Goal: Information Seeking & Learning: Check status

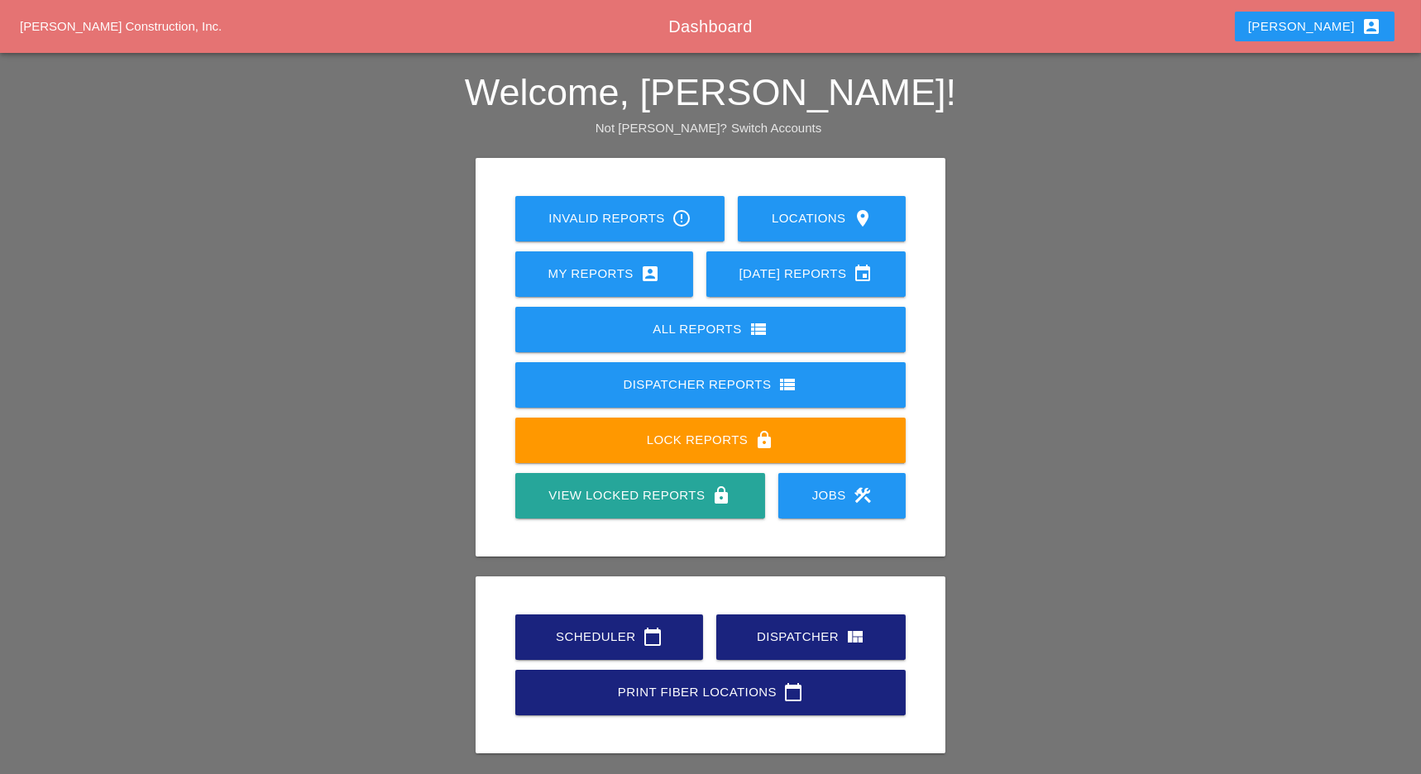
click at [618, 634] on div "Scheduler calendar_today" at bounding box center [609, 637] width 135 height 20
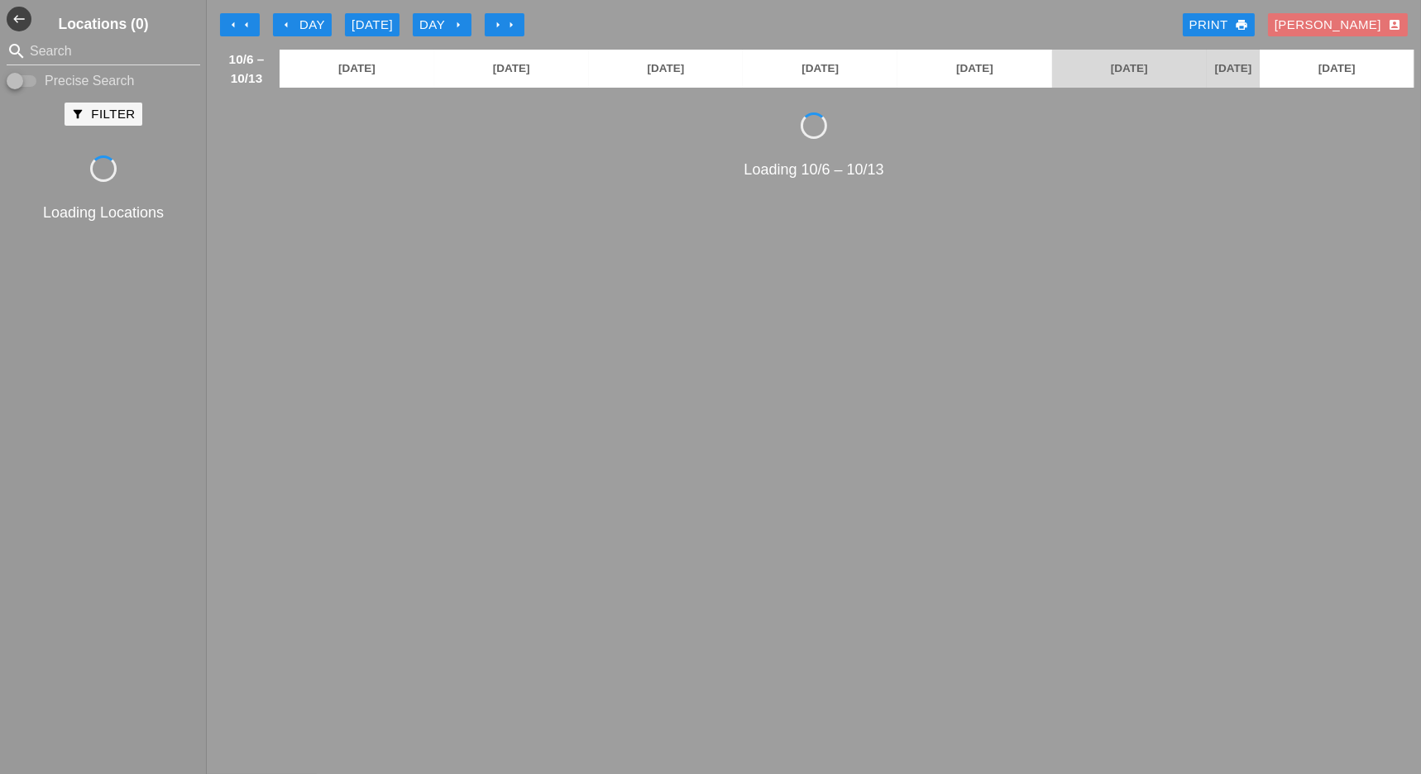
click at [233, 17] on button "arrow_left arrow_left" at bounding box center [240, 24] width 40 height 23
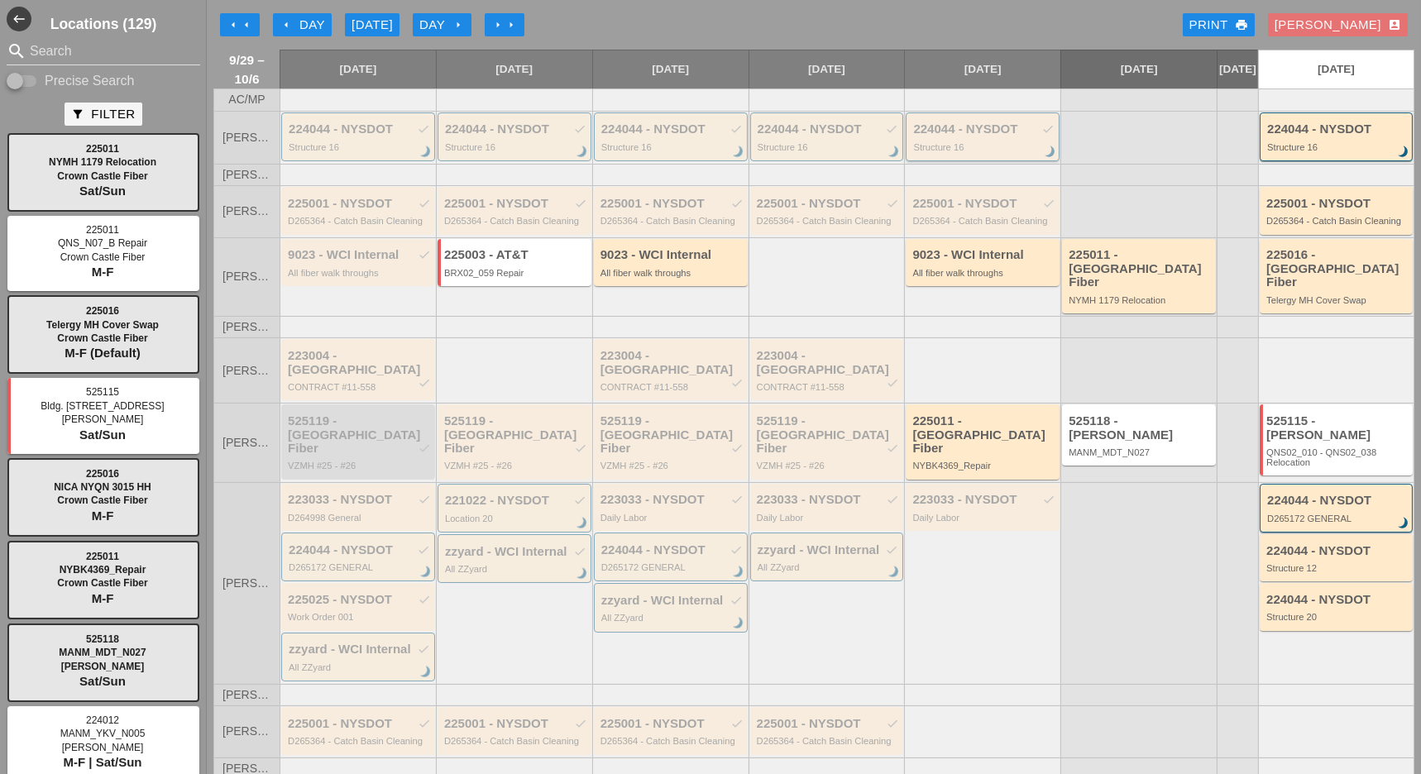
click at [972, 136] on div "224044 - NYSDOT check" at bounding box center [983, 129] width 141 height 14
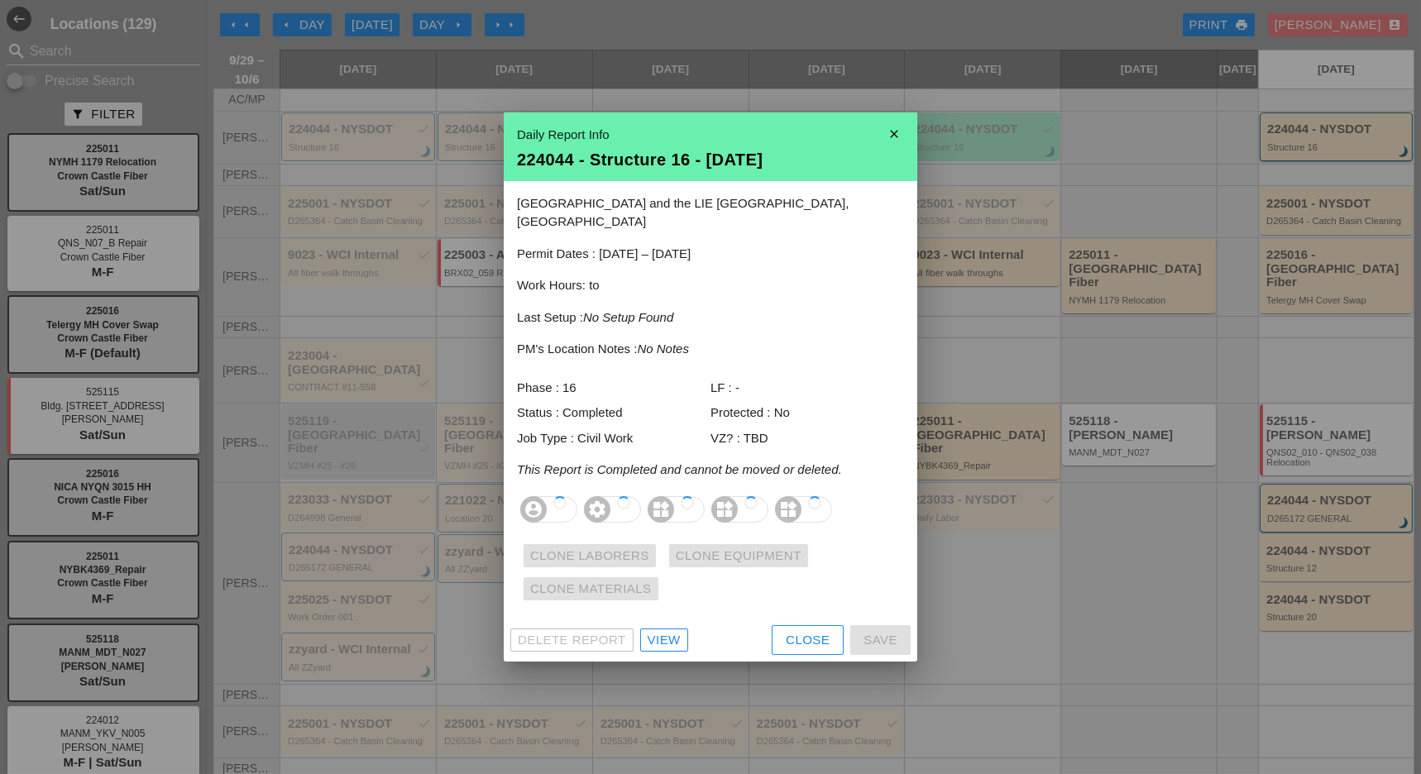
click at [673, 631] on div "View" at bounding box center [664, 640] width 33 height 19
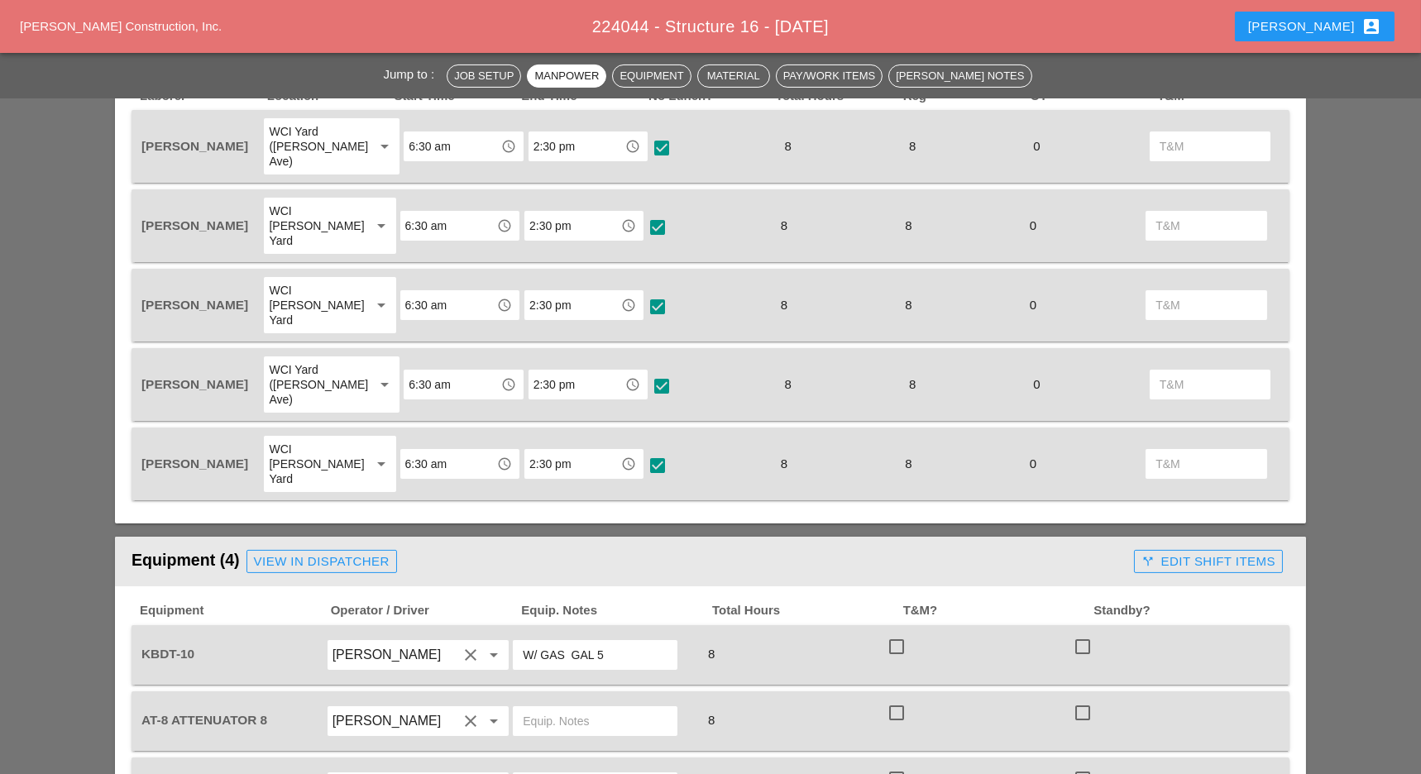
scroll to position [772, 0]
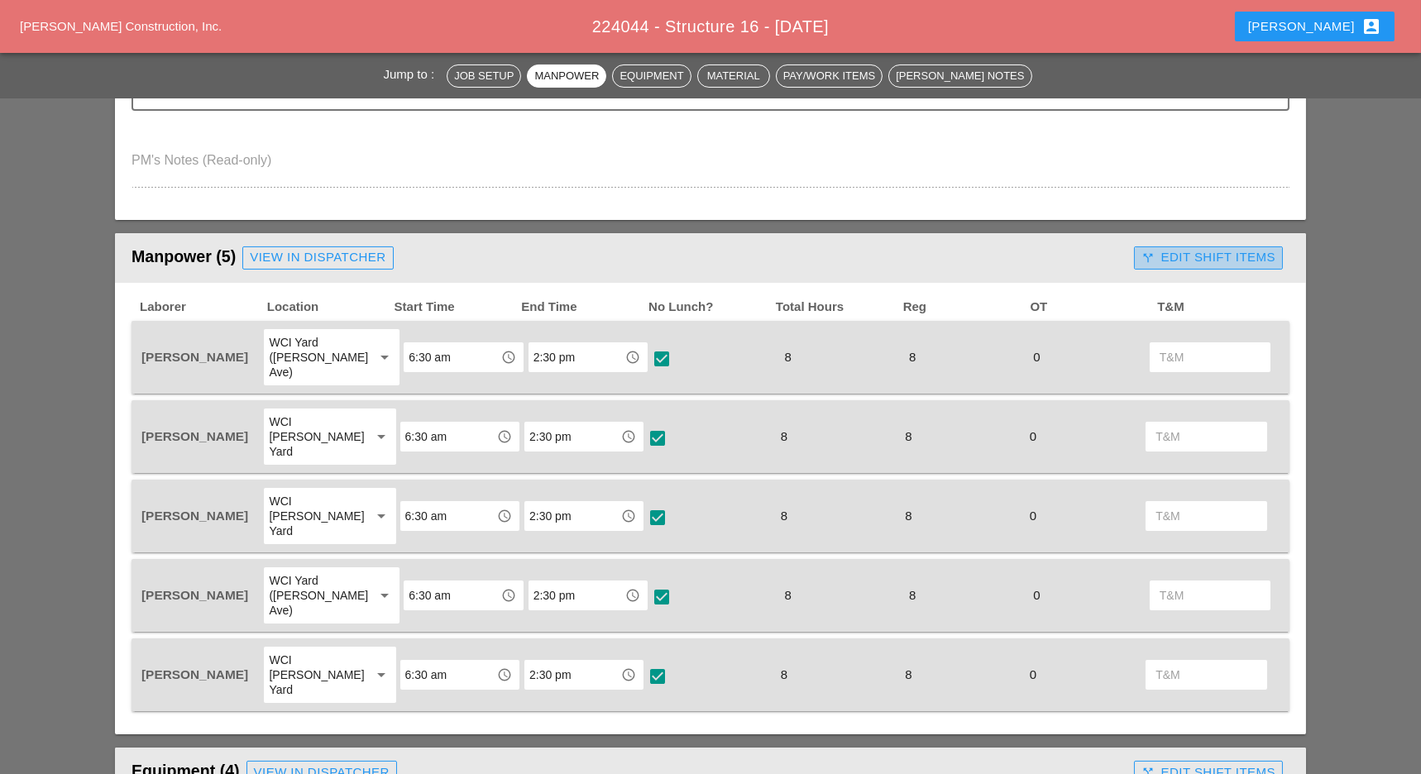
click at [1206, 248] on div "call_split Edit Shift Items" at bounding box center [1208, 257] width 134 height 19
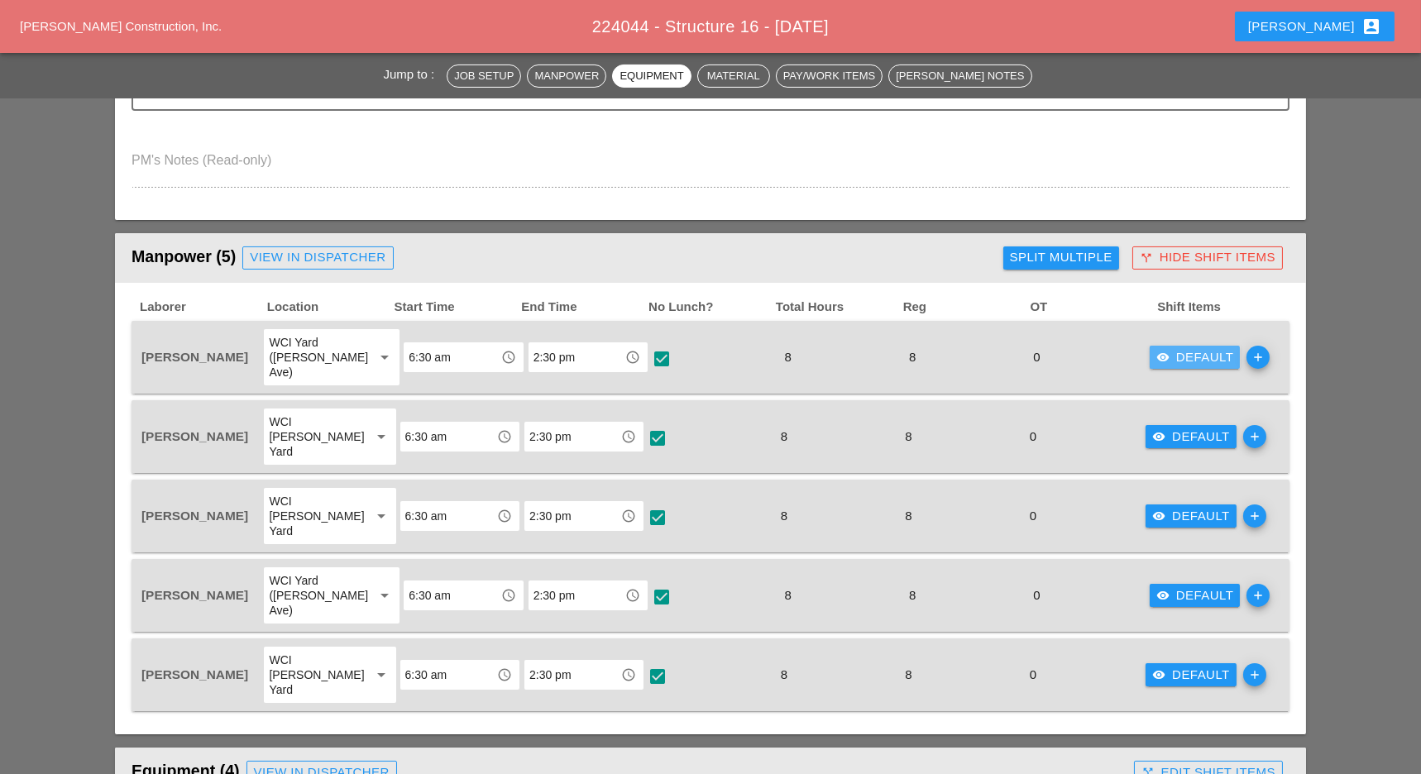
click at [1199, 349] on div "visibility Default" at bounding box center [1195, 357] width 78 height 19
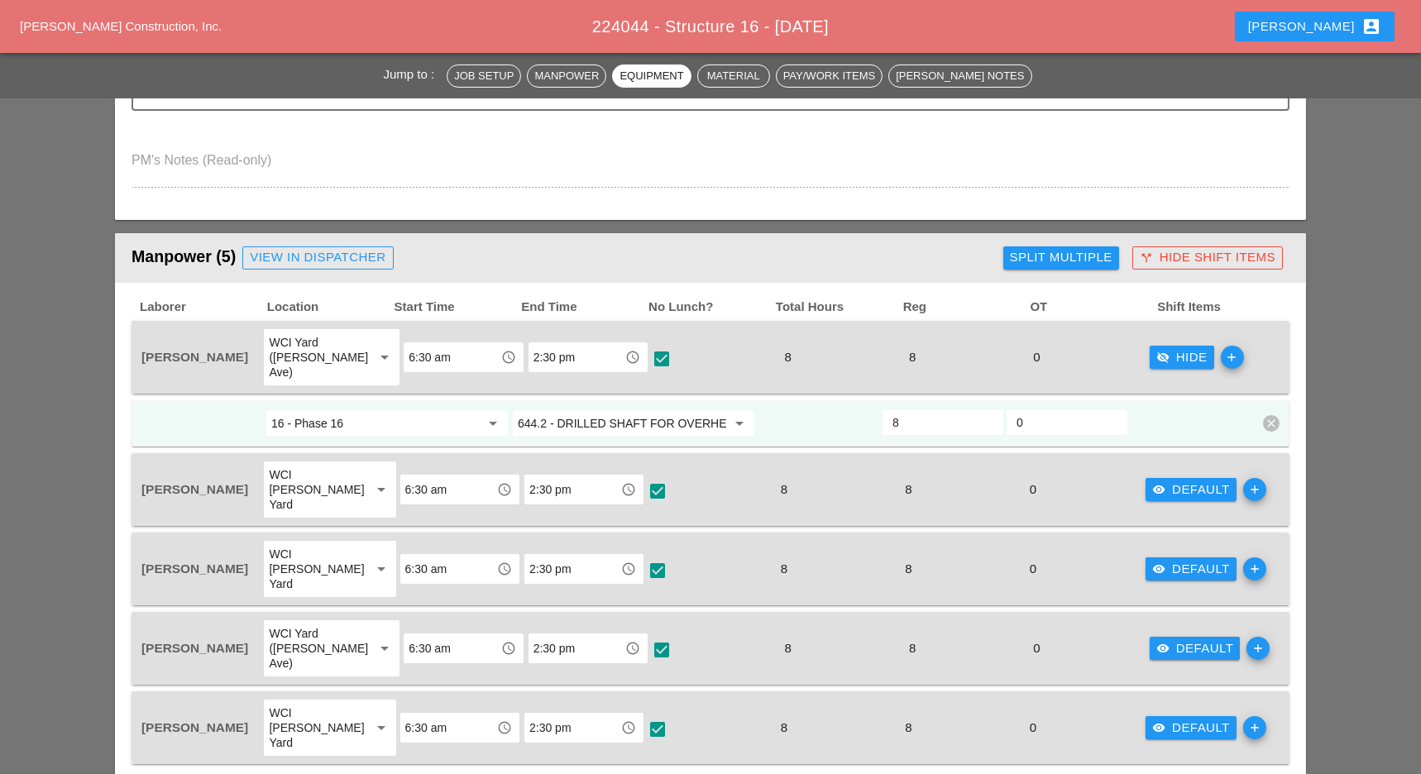
click at [638, 410] on input "644.2 - DRILLED SHAFT FOR OVERHEAD SIGN STRUCTUR" at bounding box center [622, 423] width 208 height 26
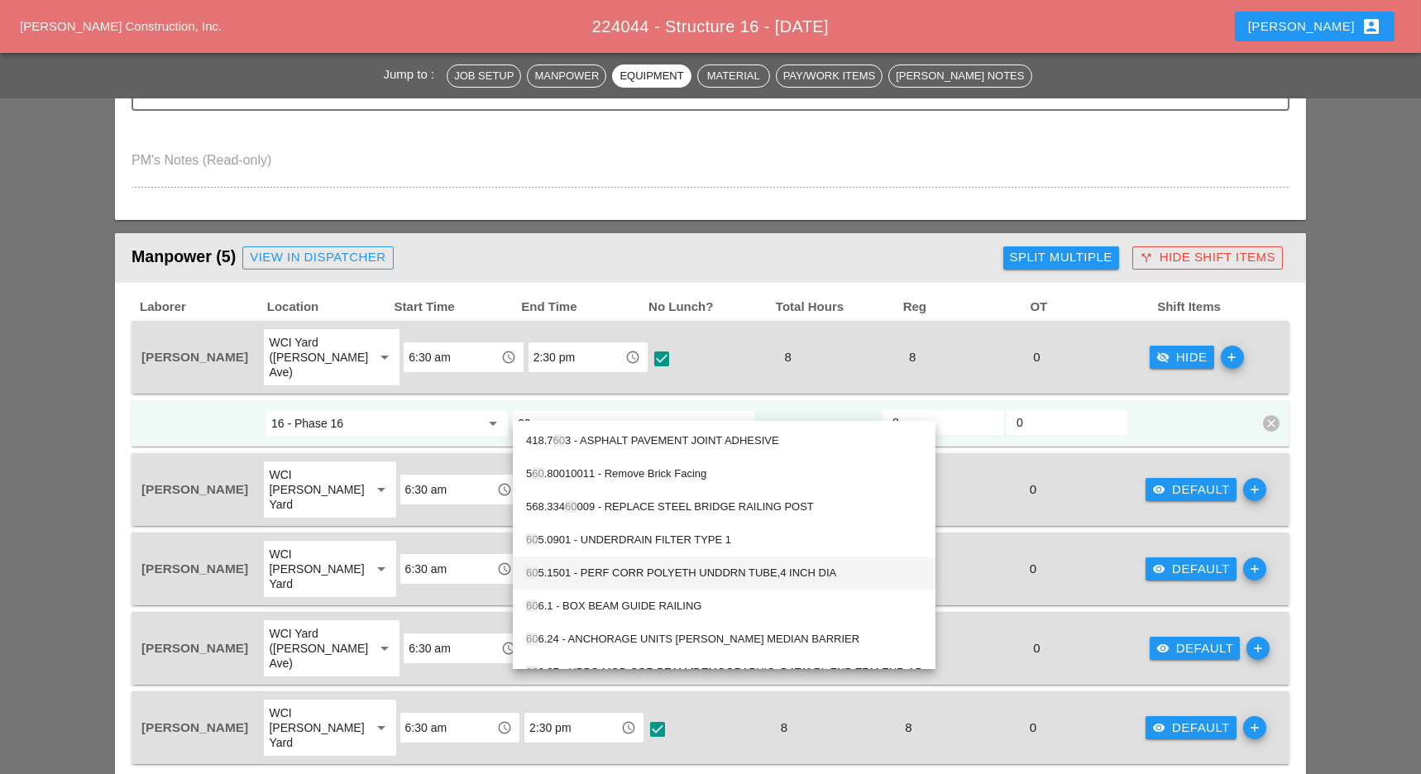
type input "606"
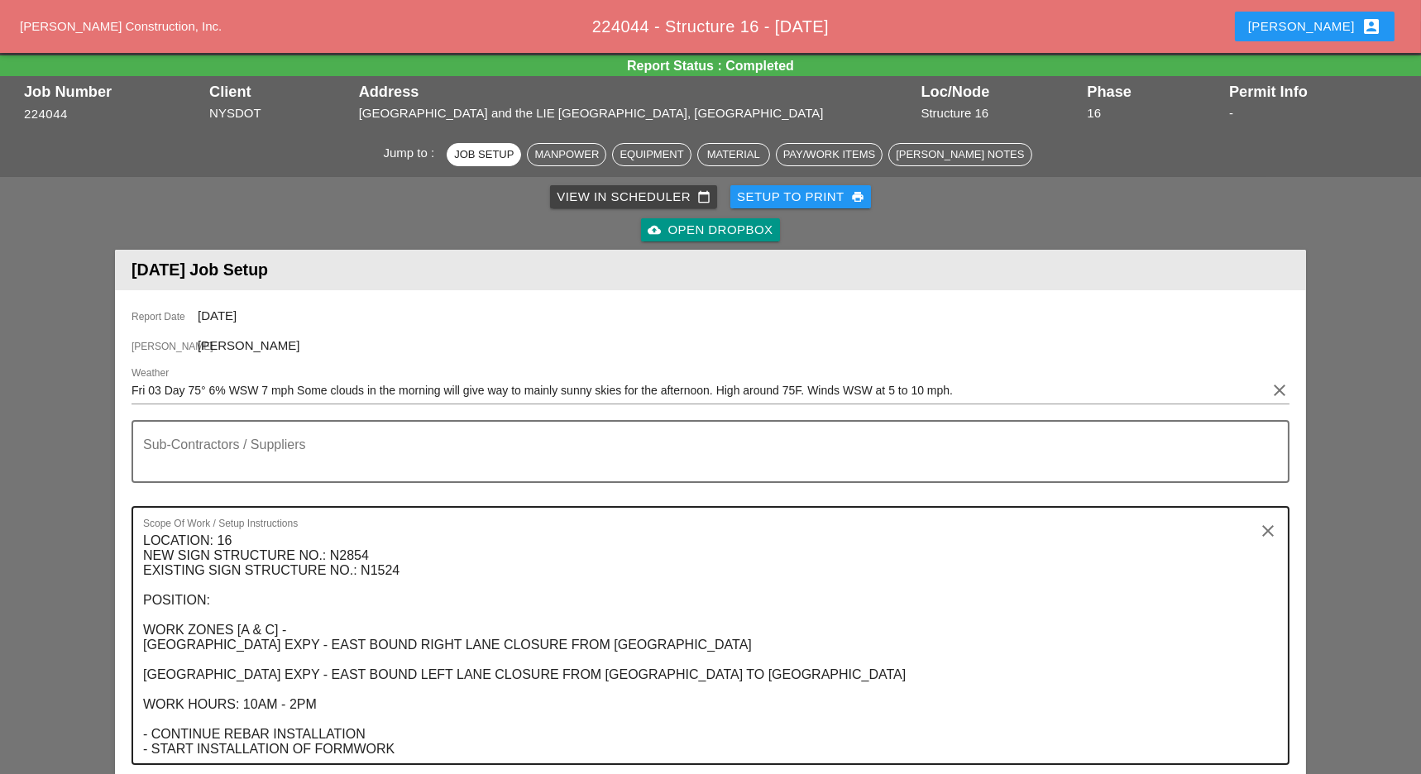
scroll to position [0, 0]
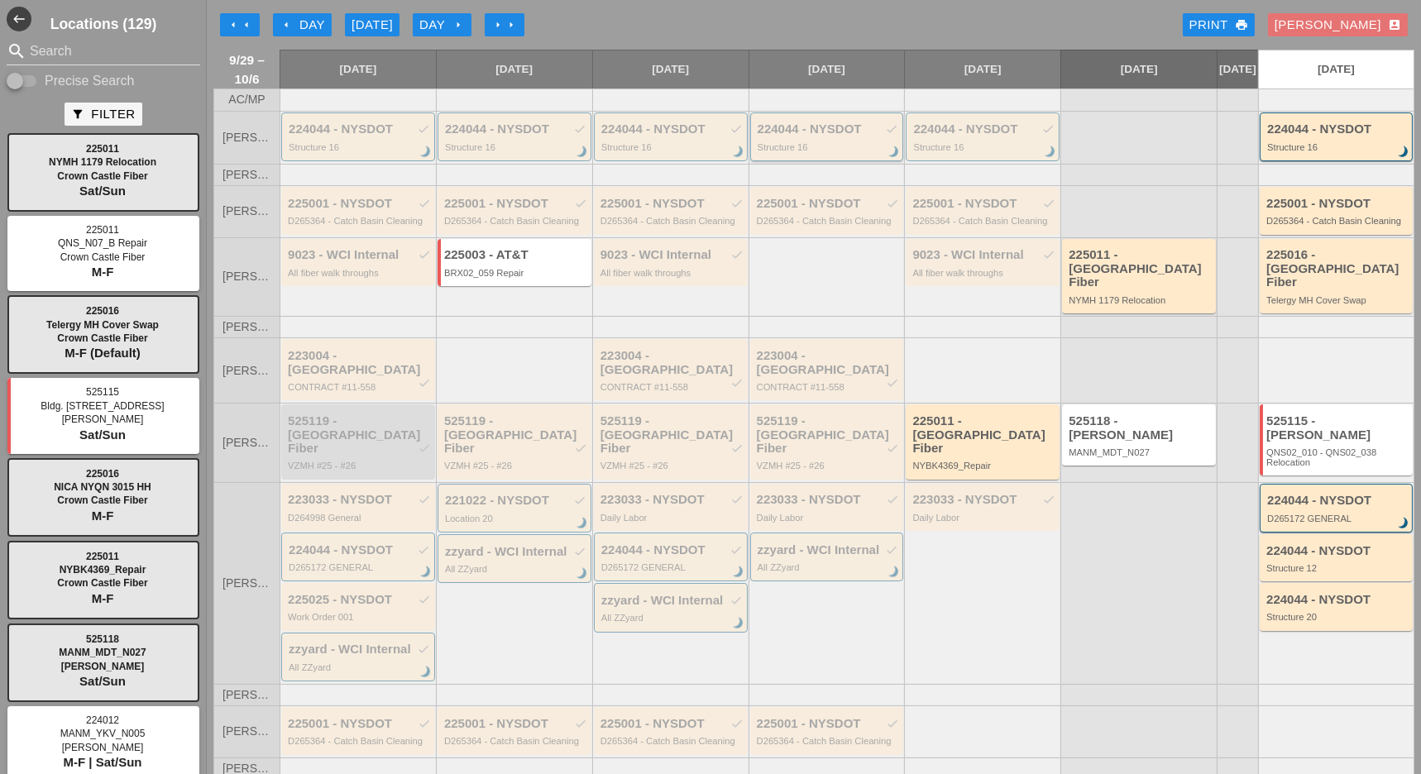
click at [812, 152] on div "Structure 16" at bounding box center [828, 147] width 141 height 10
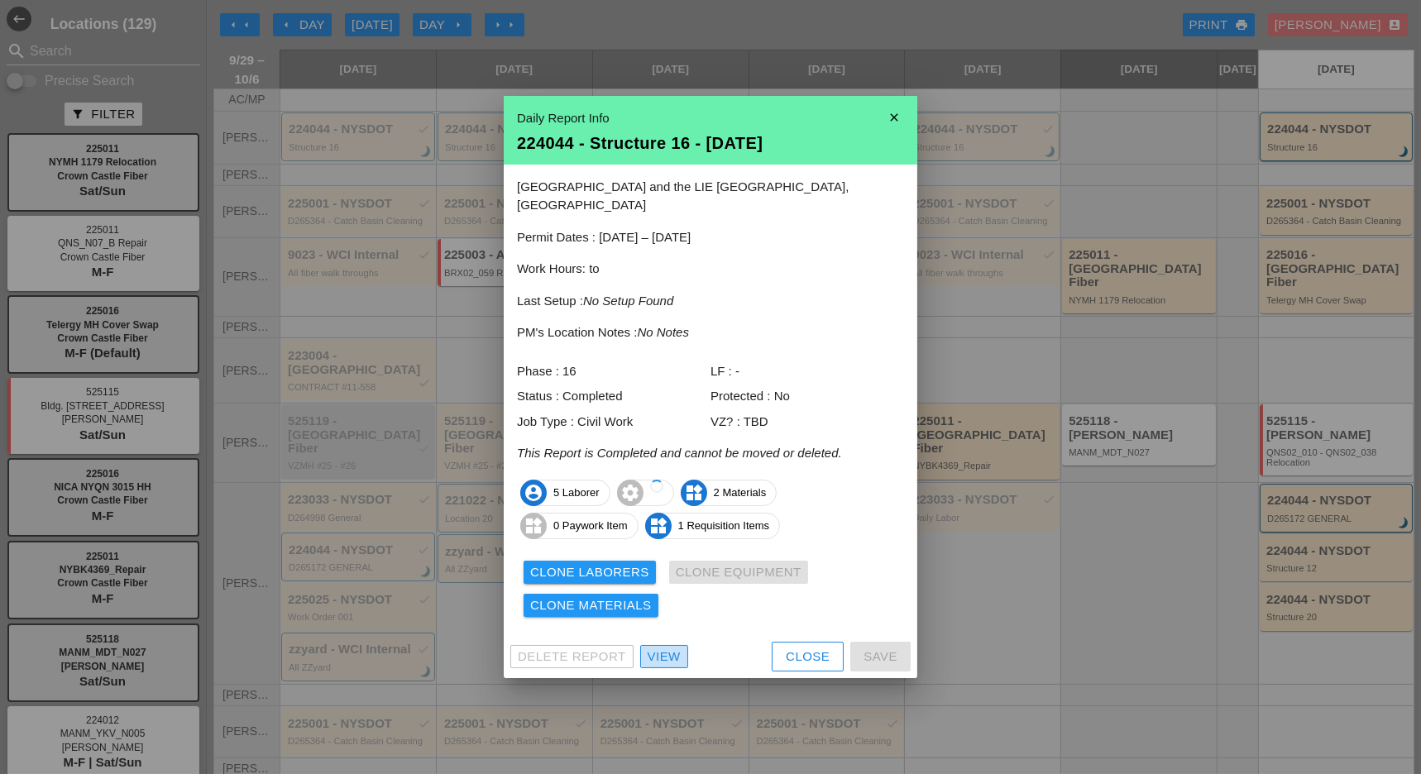
click at [662, 648] on div "View" at bounding box center [664, 657] width 33 height 19
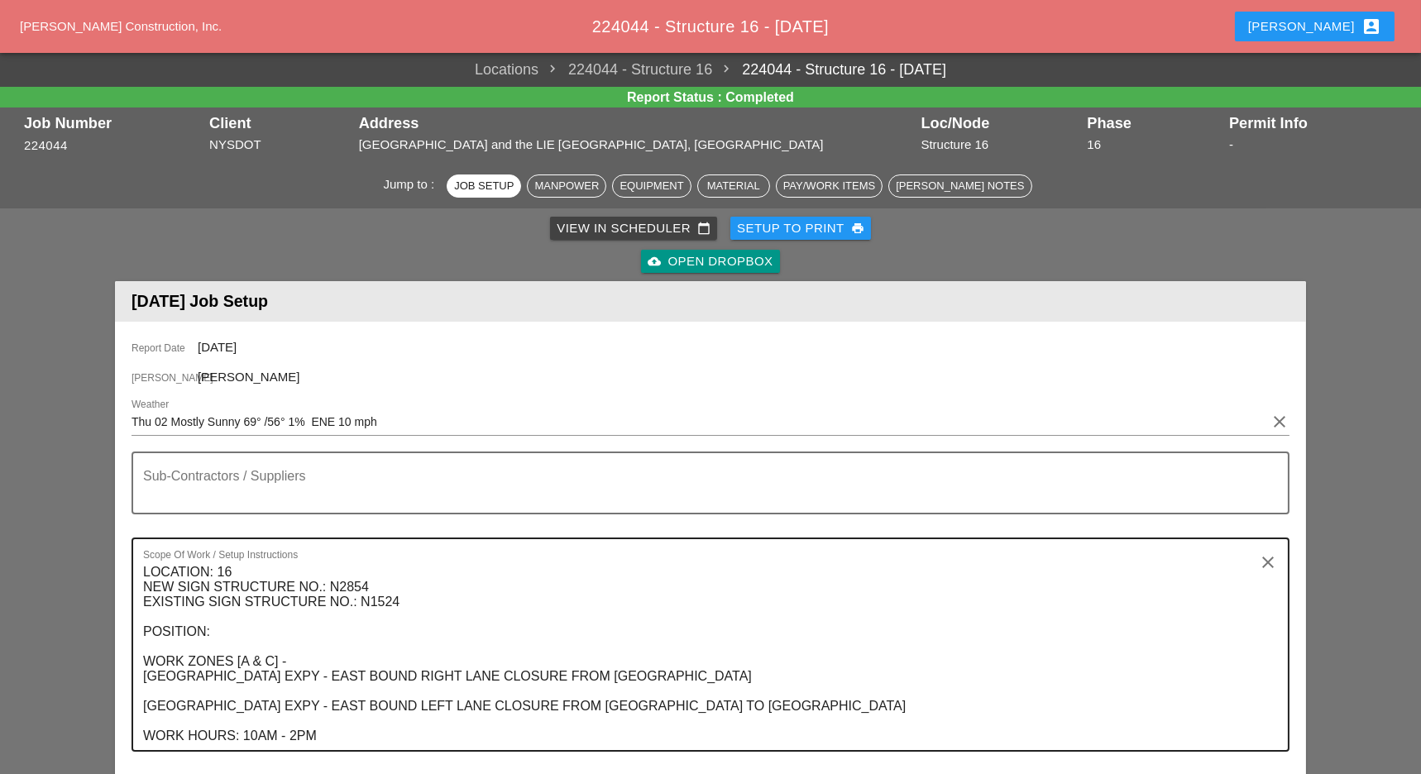
scroll to position [551, 0]
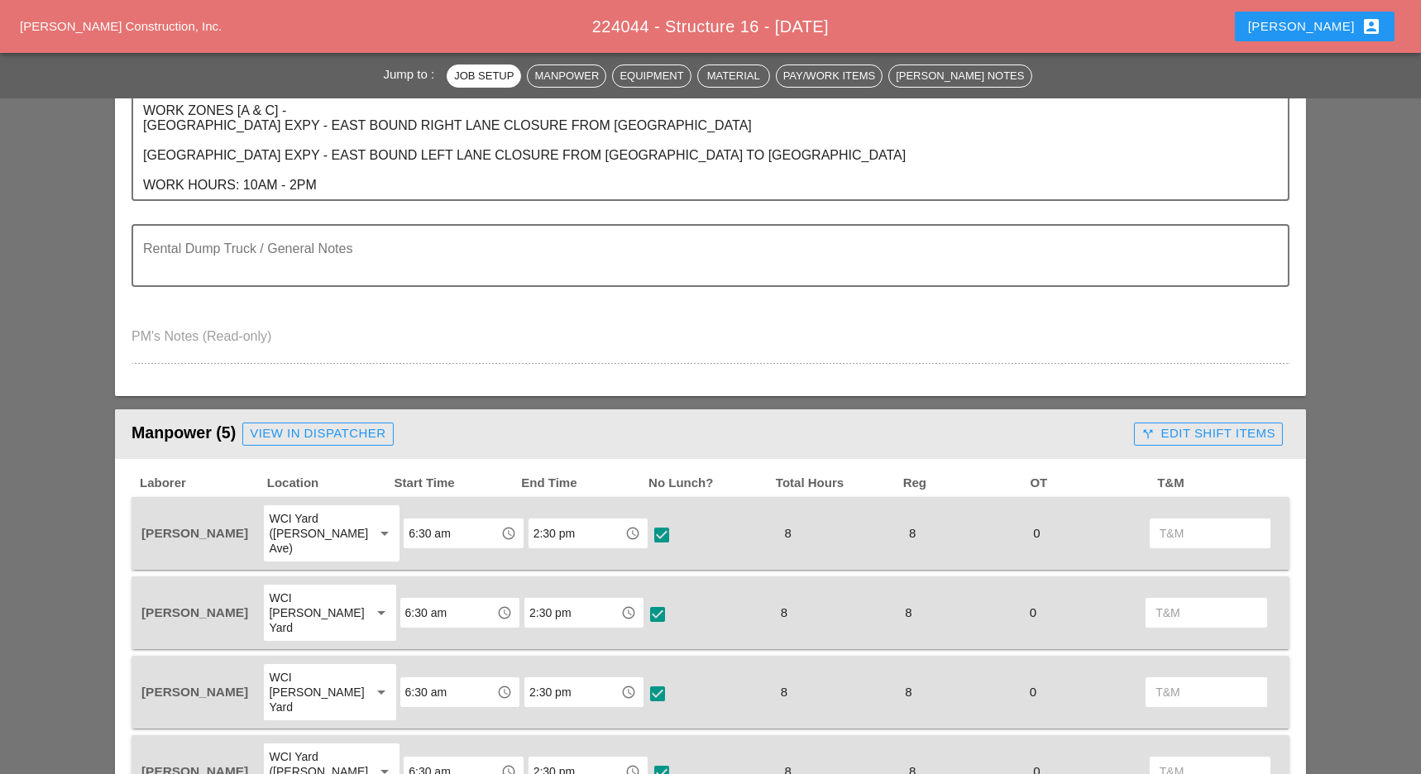
click at [1219, 430] on div "call_split Edit Shift Items" at bounding box center [1208, 433] width 134 height 19
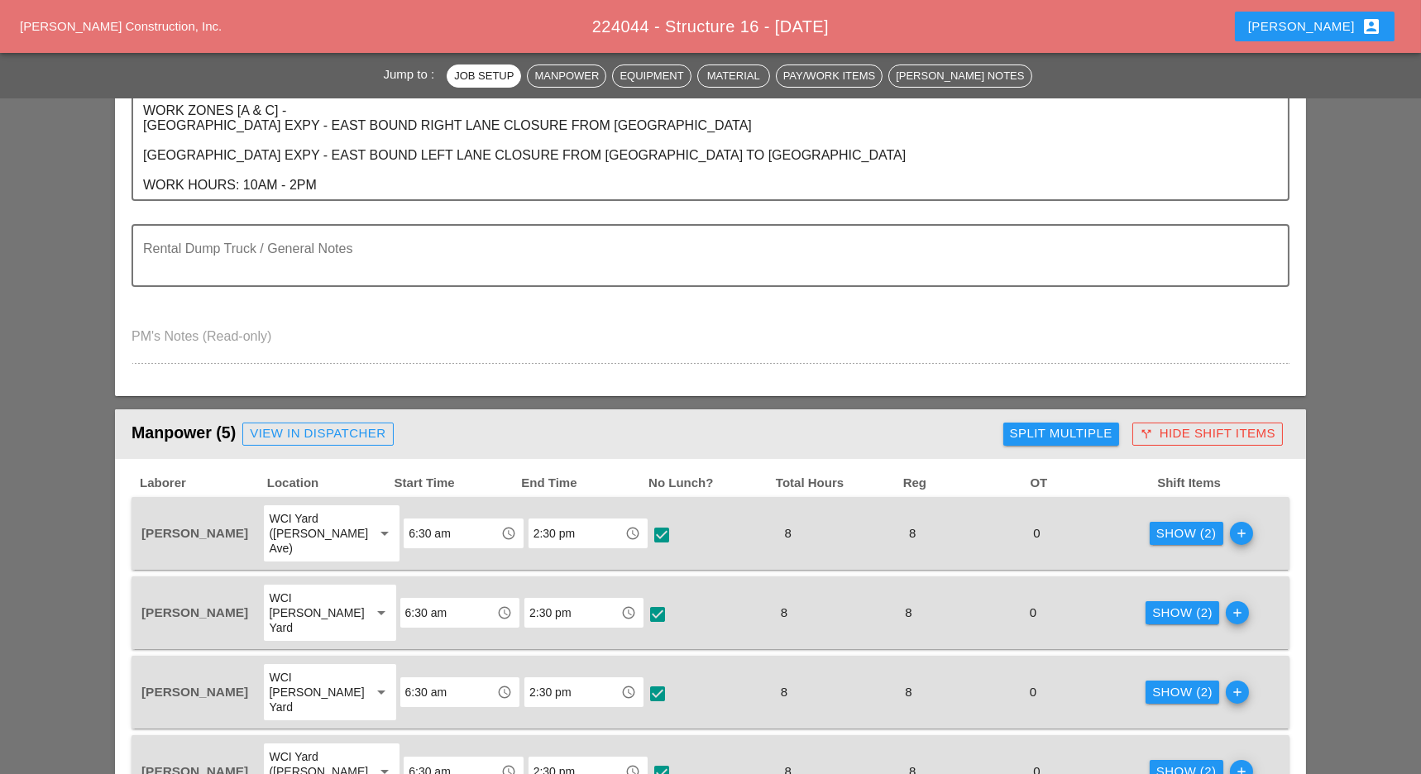
scroll to position [662, 0]
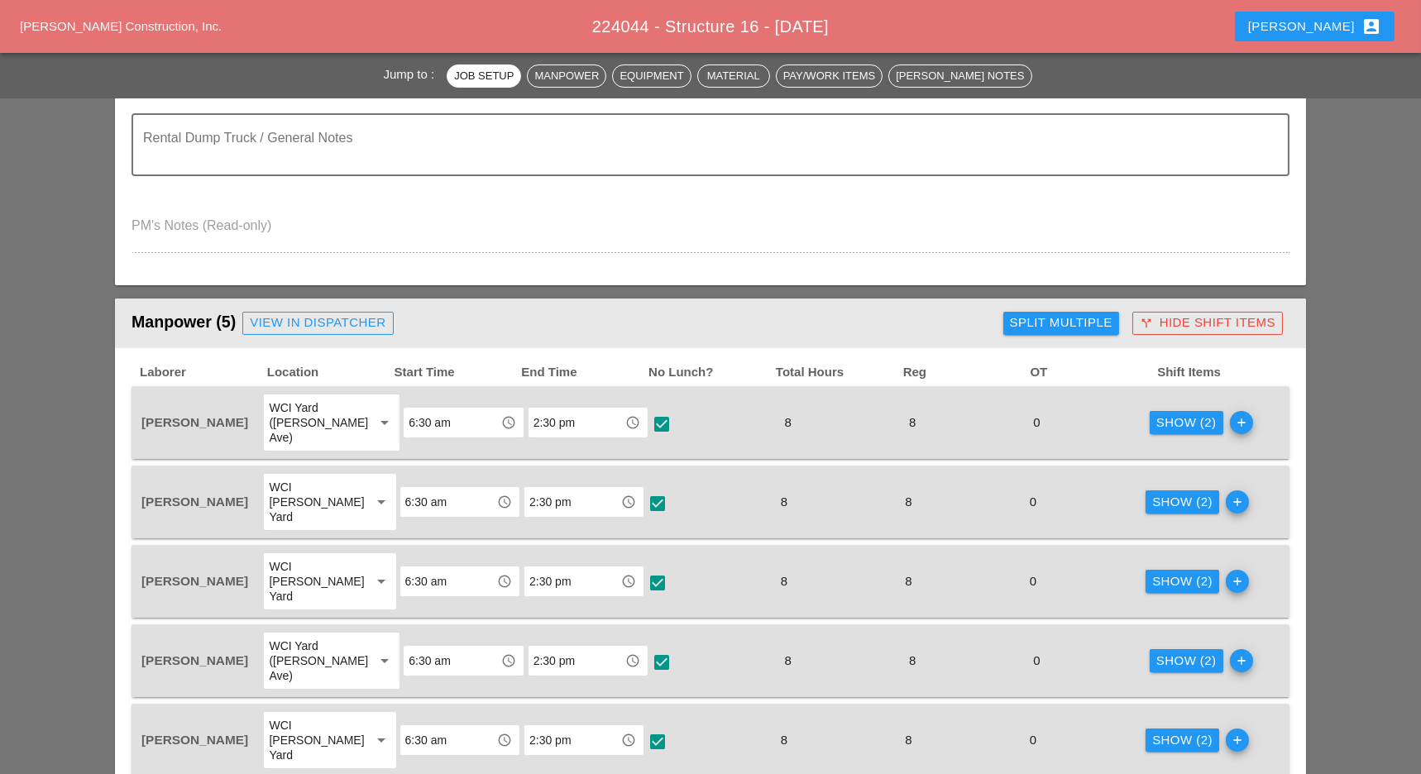
click at [1169, 413] on div "Show (2)" at bounding box center [1186, 422] width 60 height 19
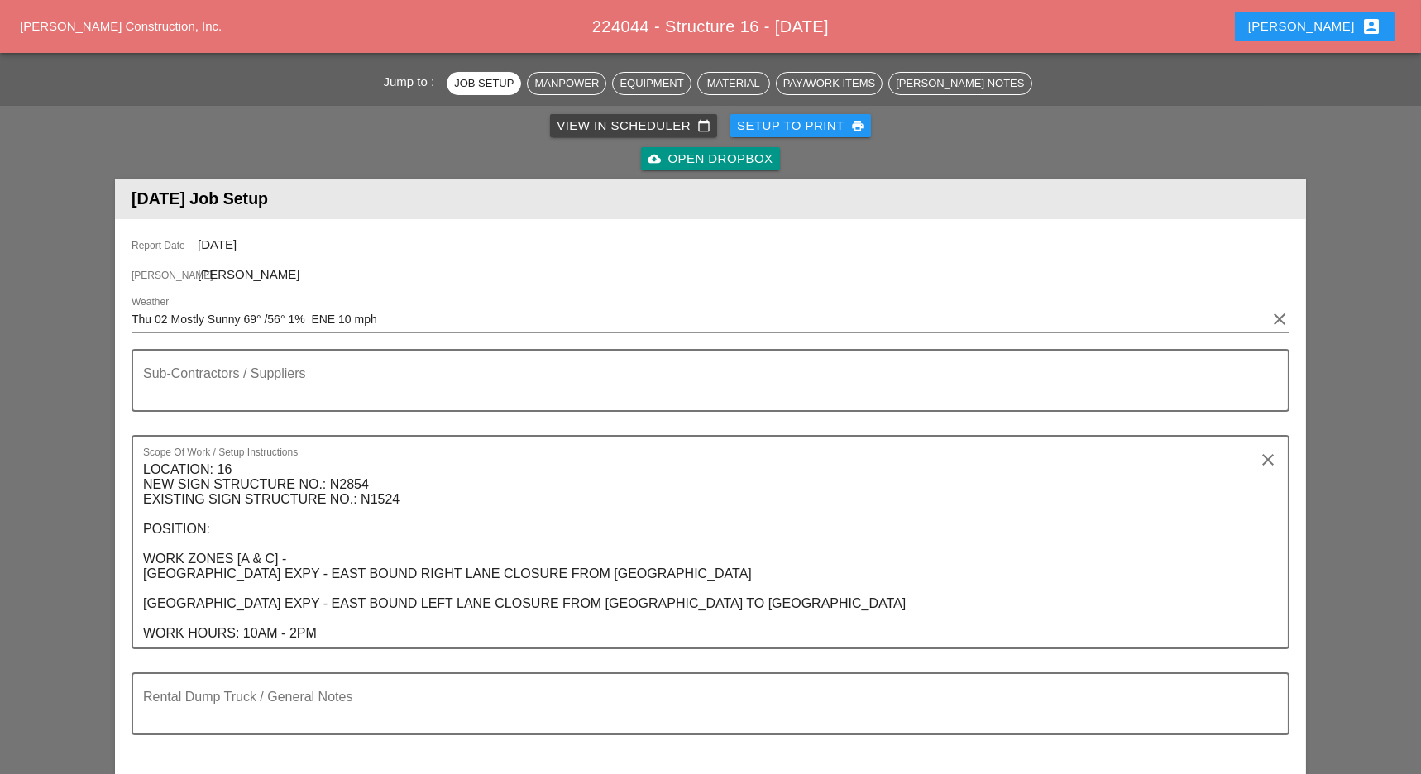
scroll to position [0, 0]
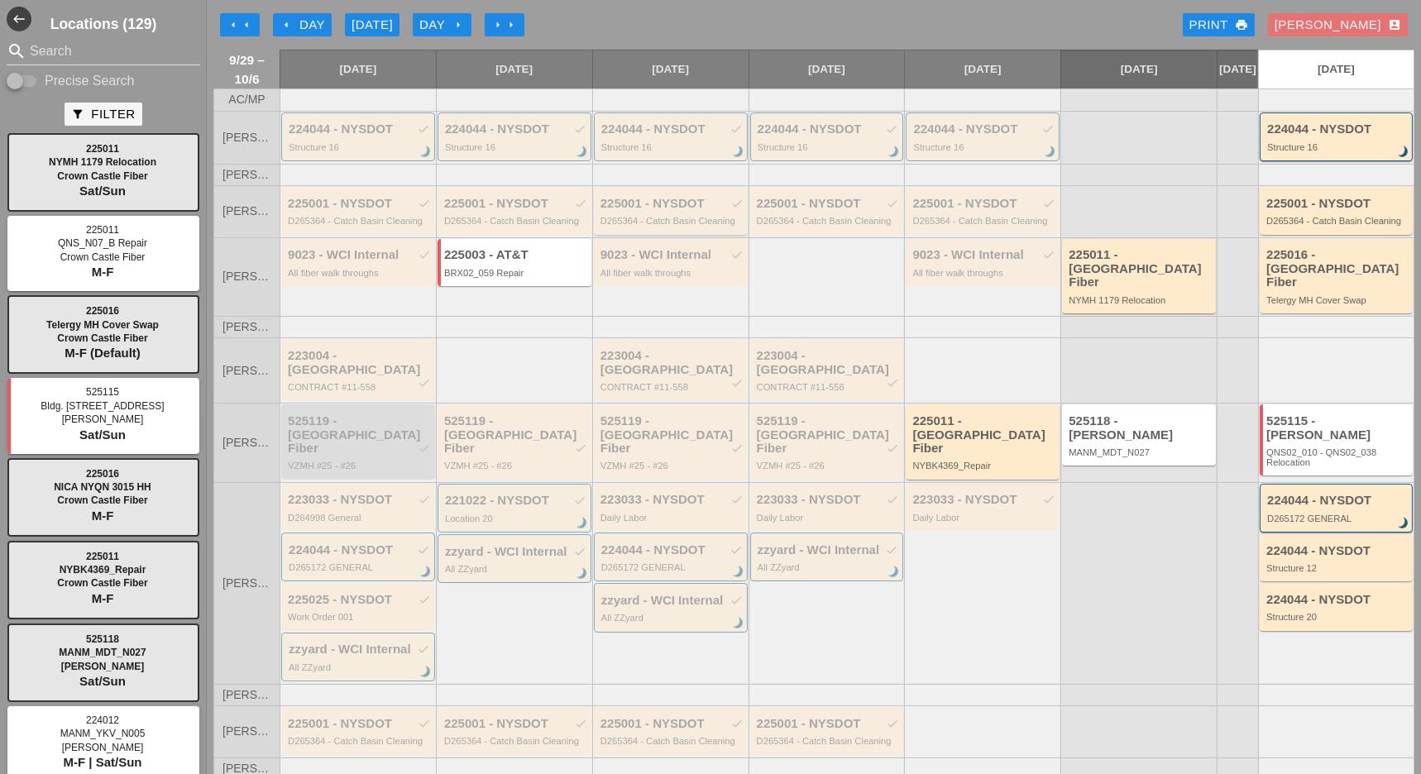
click at [643, 226] on div "D265364 - Catch Basin Cleaning" at bounding box center [671, 221] width 143 height 10
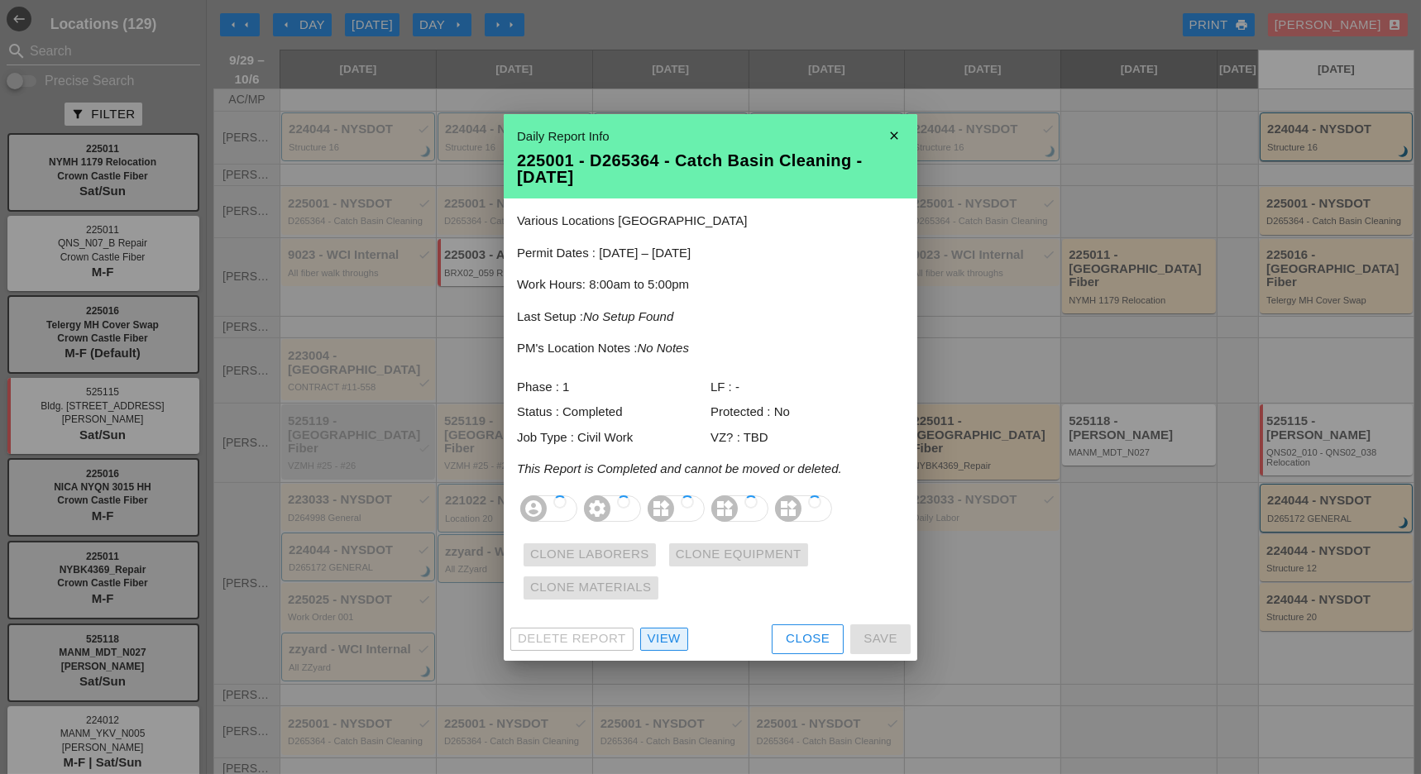
click at [662, 643] on div "View" at bounding box center [664, 638] width 33 height 19
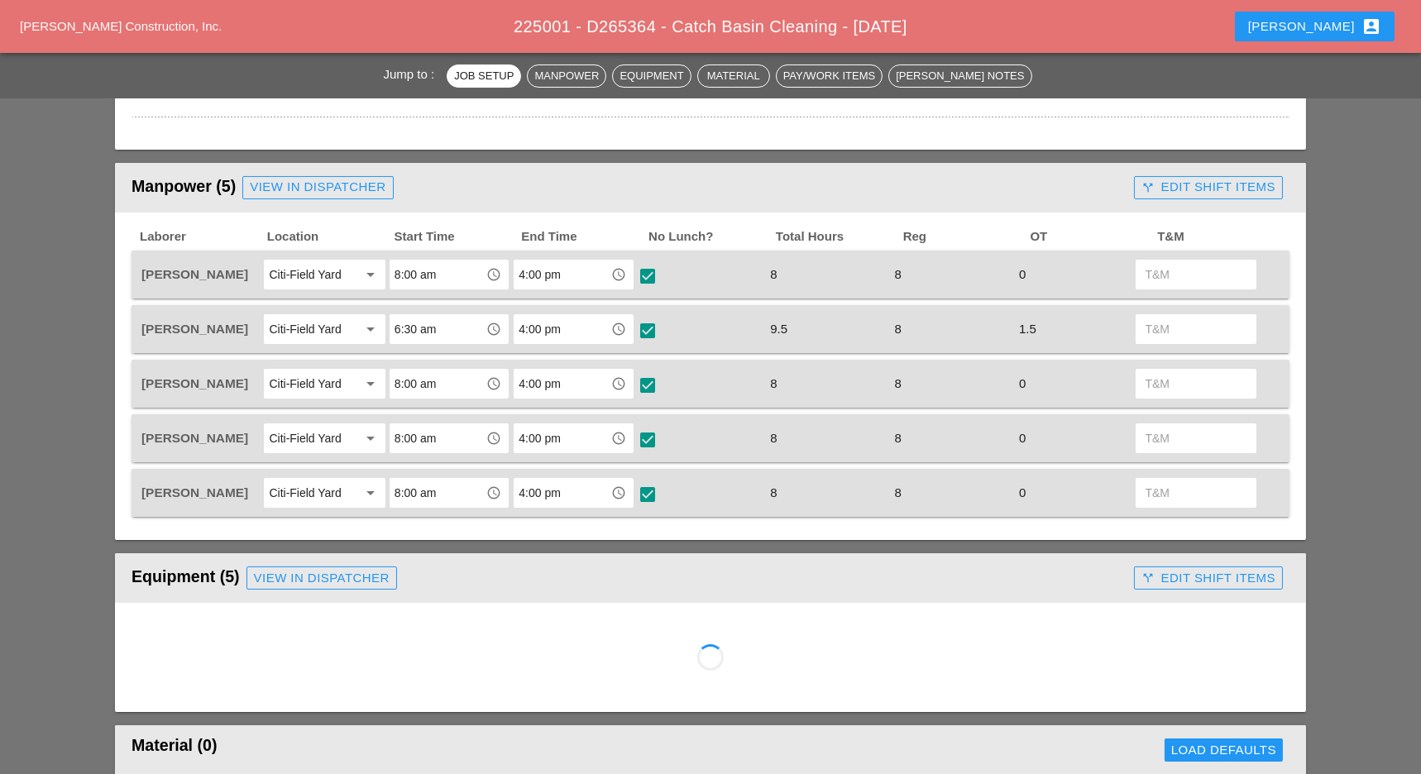
scroll to position [662, 0]
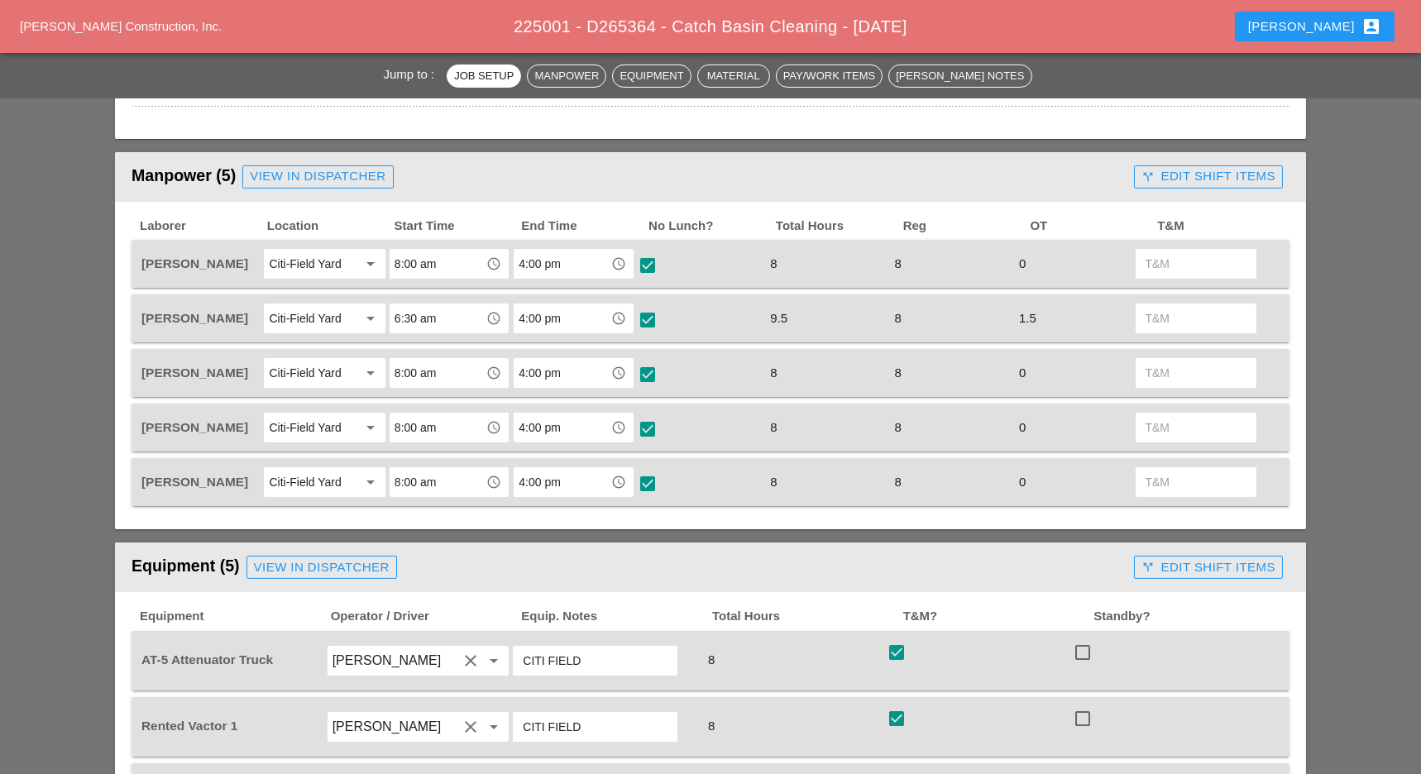
click at [1221, 174] on div "call_split Edit Shift Items" at bounding box center [1208, 176] width 134 height 19
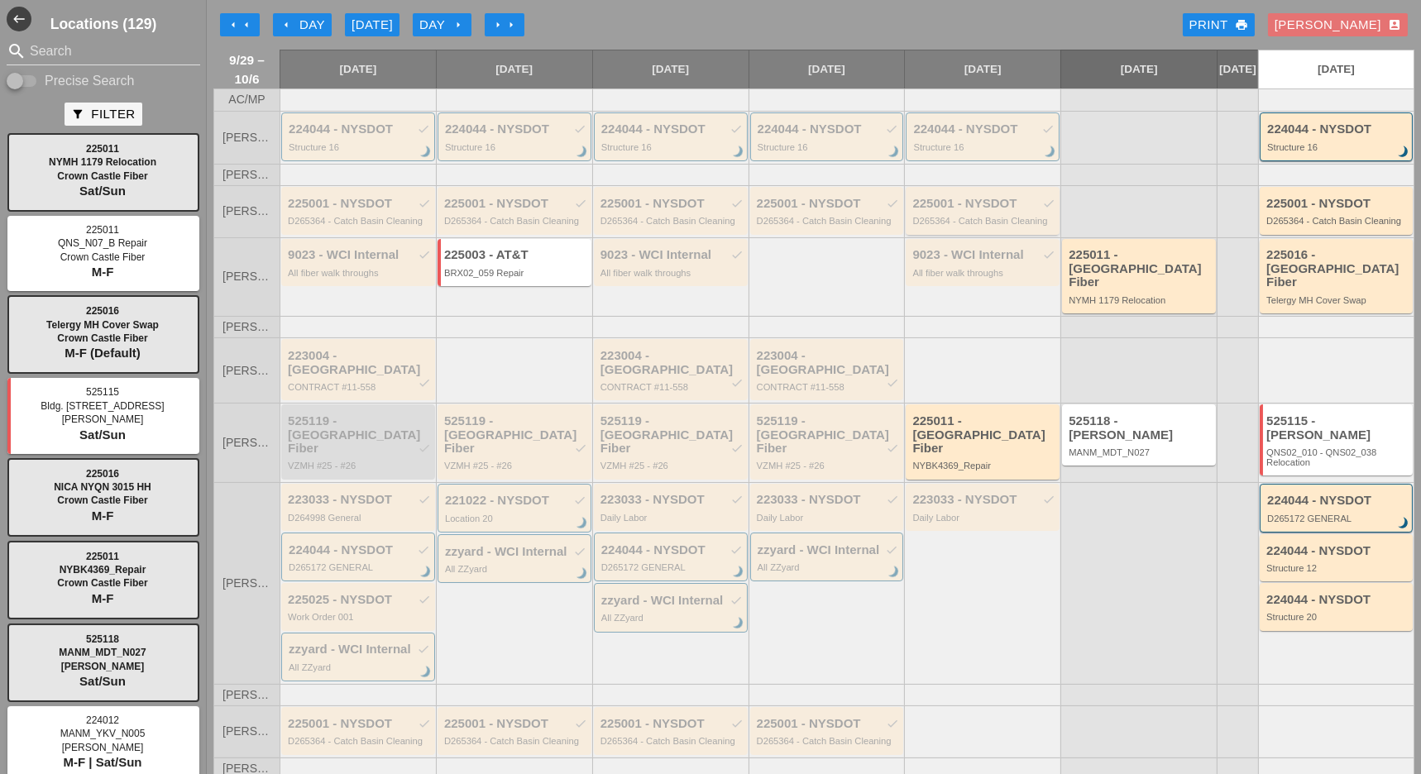
click at [952, 226] on div "D265364 - Catch Basin Cleaning" at bounding box center [983, 221] width 143 height 10
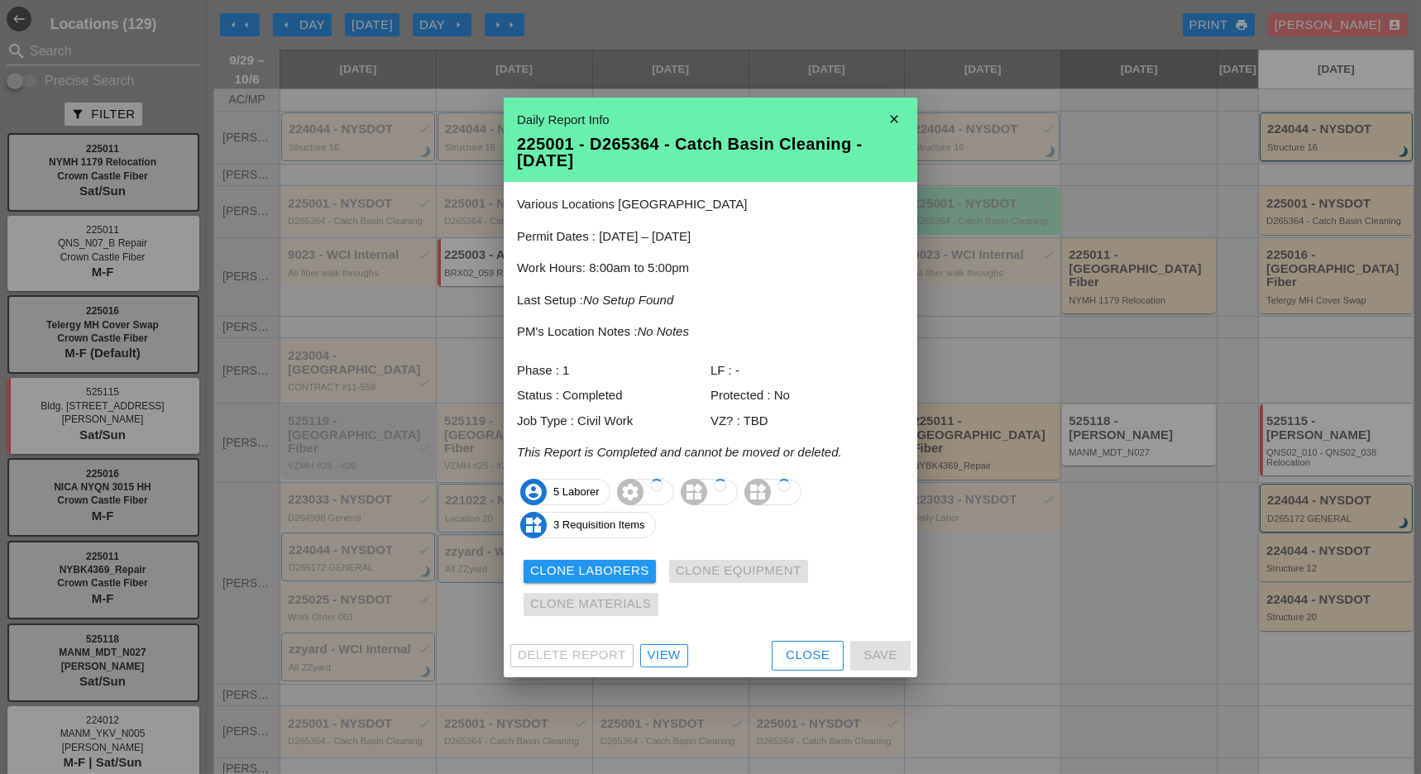
click at [667, 662] on div "View" at bounding box center [664, 655] width 33 height 19
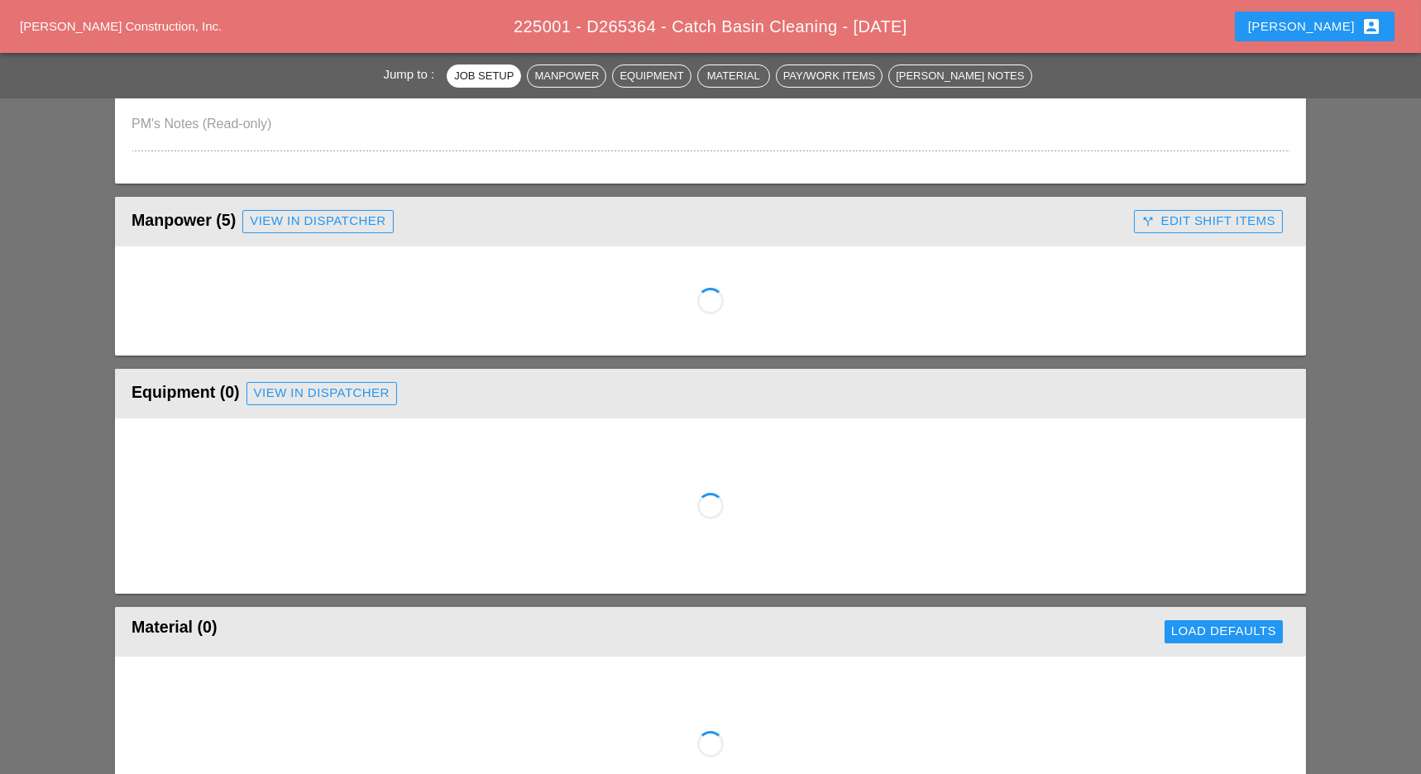
scroll to position [662, 0]
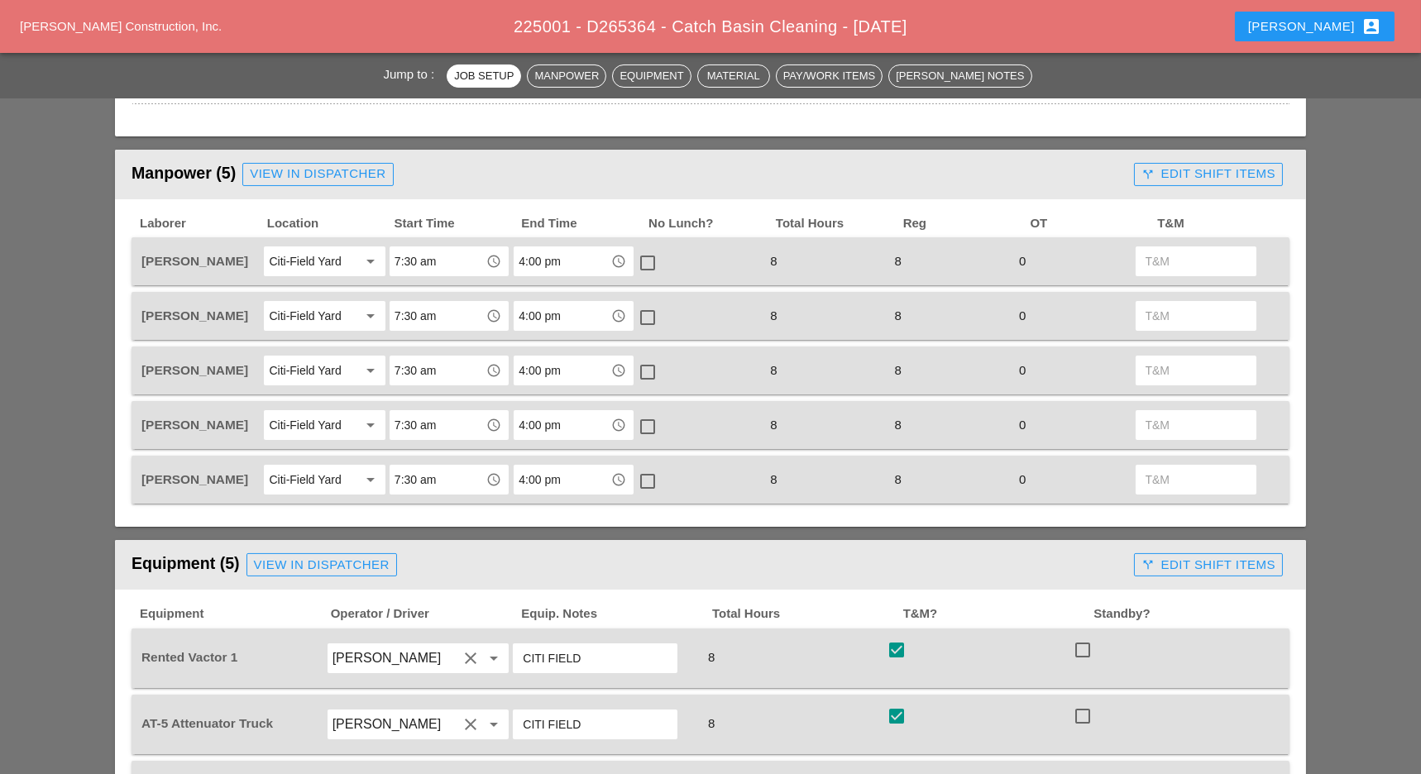
click at [1200, 174] on div "call_split Edit Shift Items" at bounding box center [1208, 174] width 134 height 19
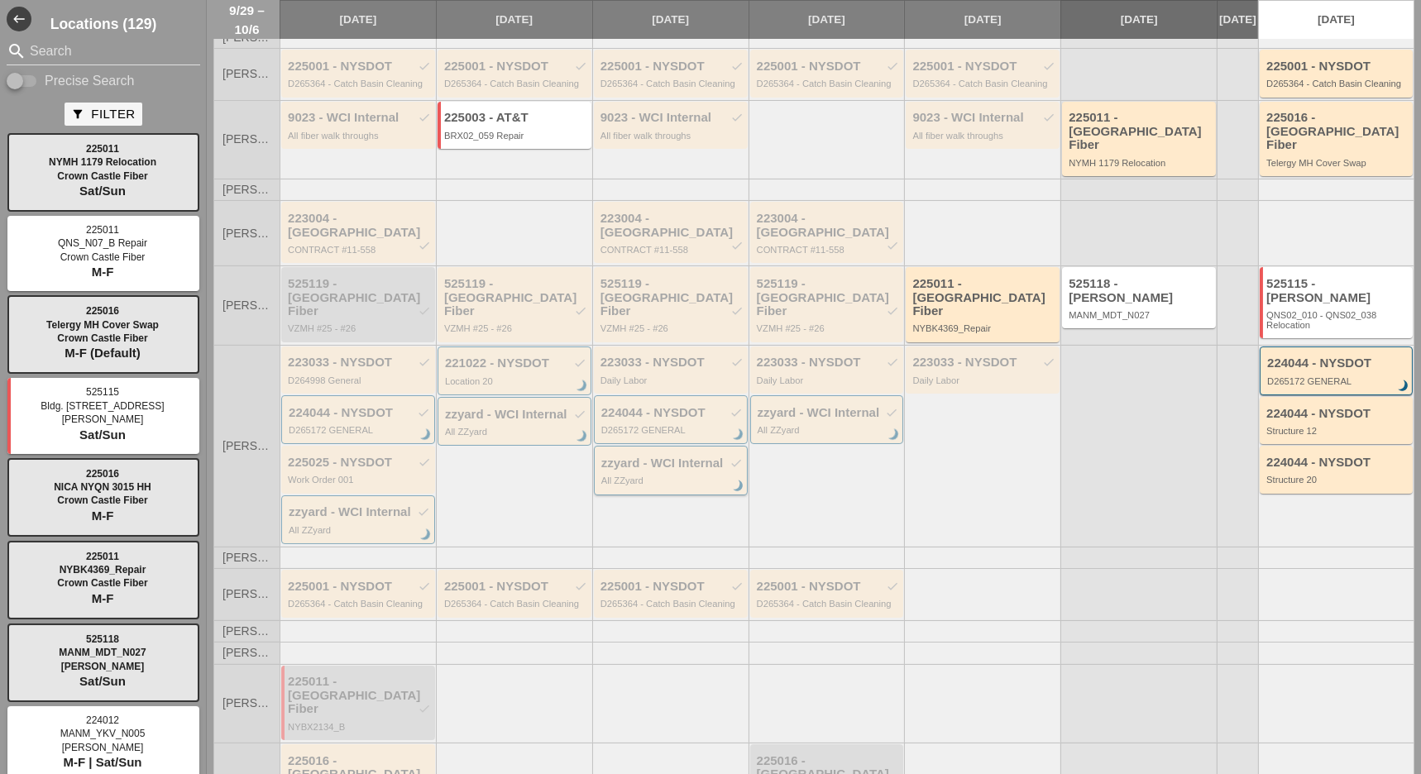
scroll to position [142, 0]
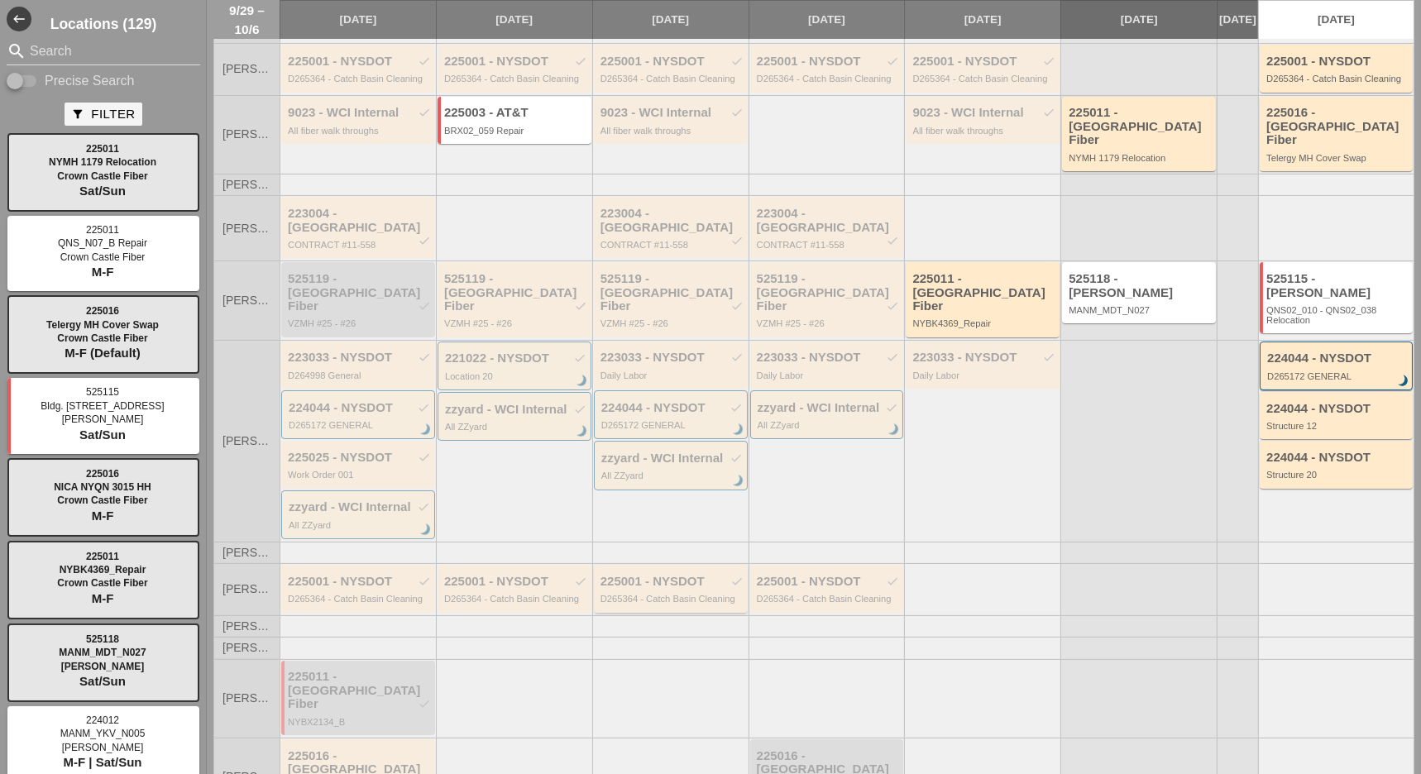
click at [640, 575] on div "225001 - NYSDOT check" at bounding box center [671, 582] width 143 height 14
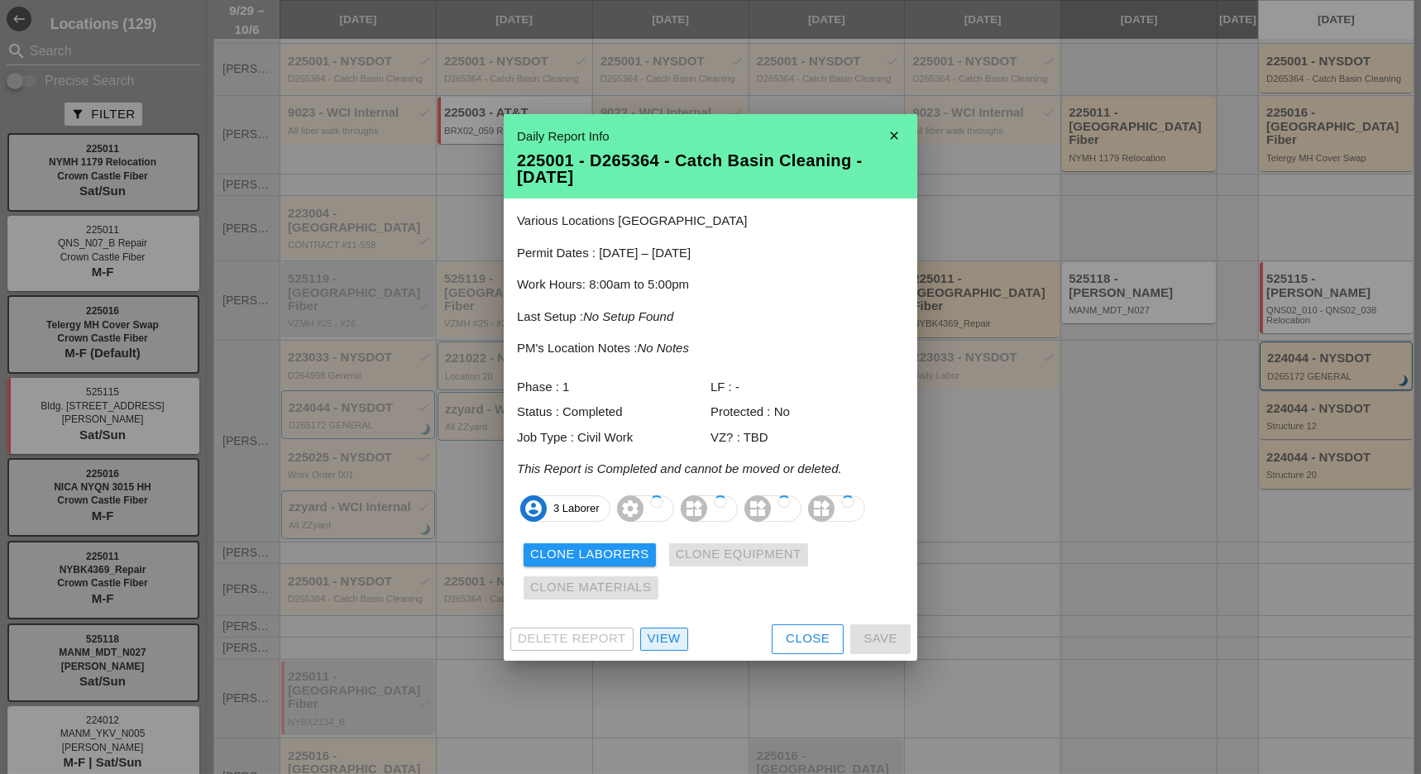
click at [652, 639] on div "Delete Report View Close Save" at bounding box center [710, 639] width 413 height 43
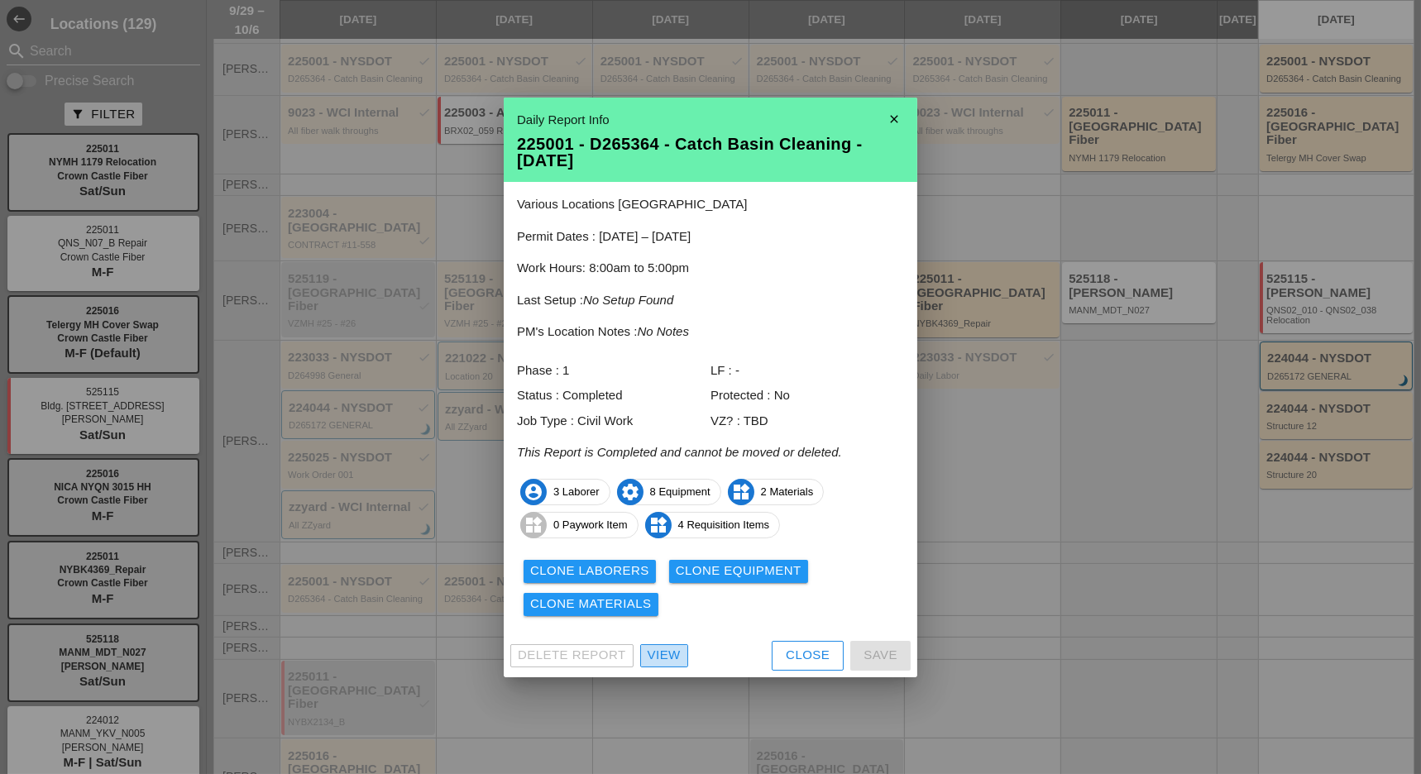
click at [664, 658] on div "View" at bounding box center [664, 655] width 33 height 19
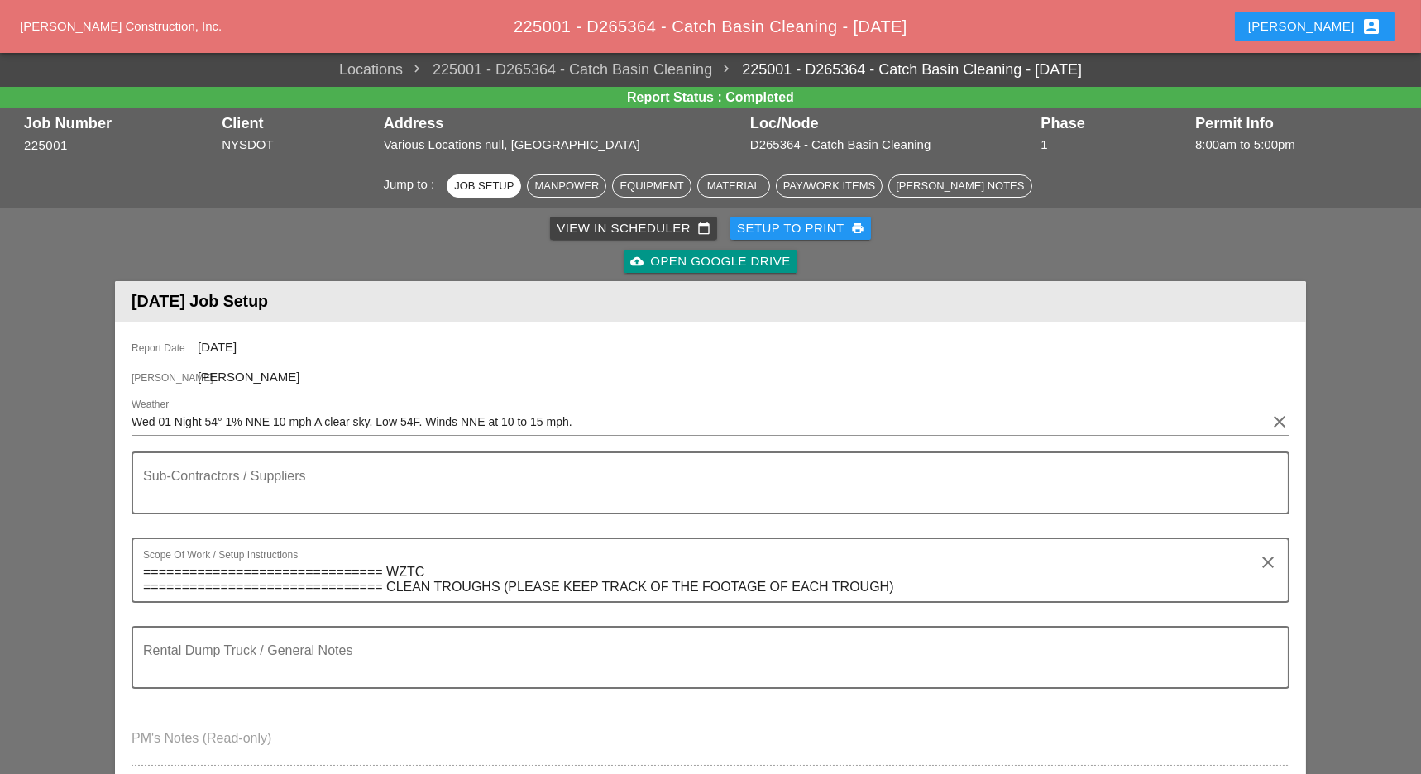
scroll to position [551, 0]
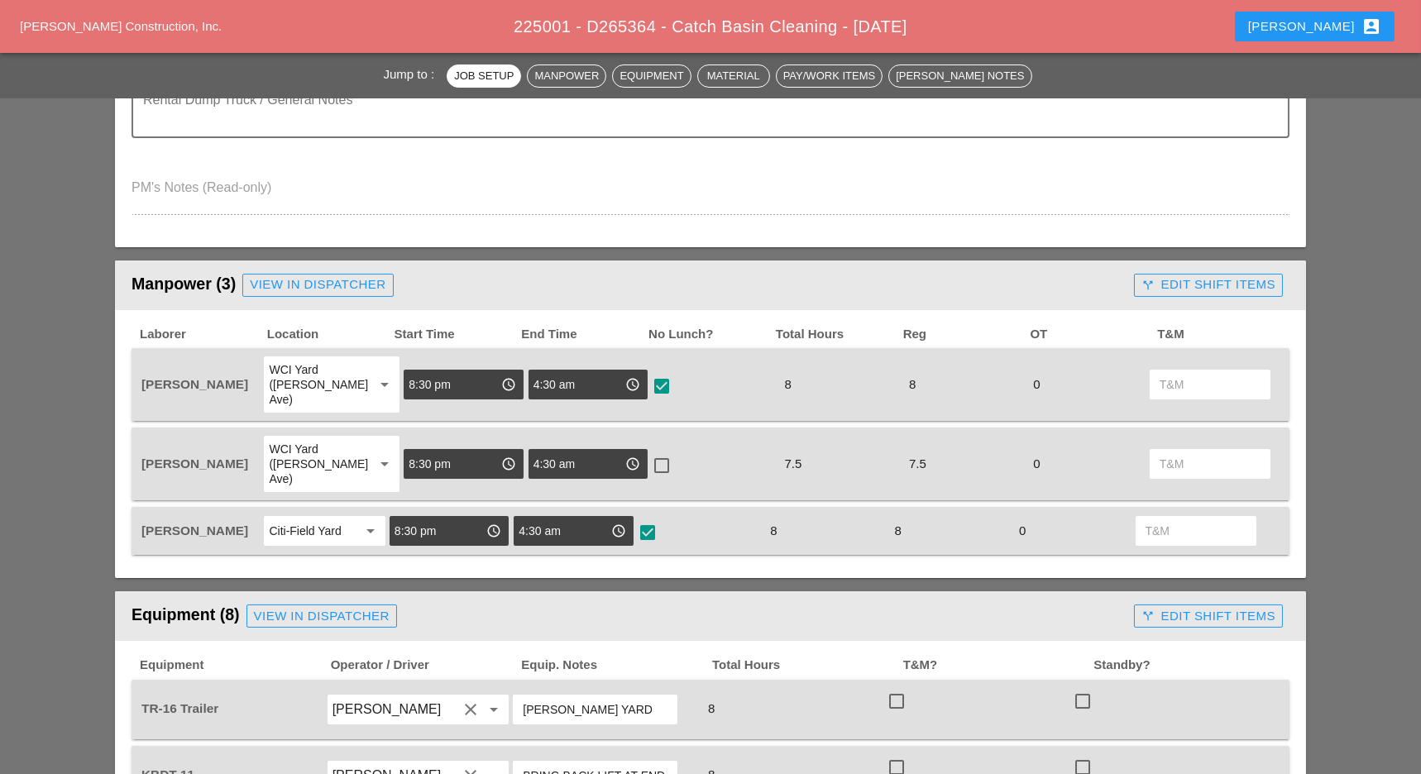
click at [1209, 280] on div "call_split Edit Shift Items" at bounding box center [1208, 284] width 134 height 19
